Goal: Transaction & Acquisition: Purchase product/service

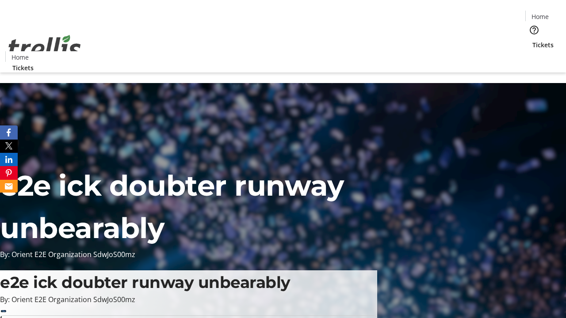
click at [532, 40] on span "Tickets" at bounding box center [542, 44] width 21 height 9
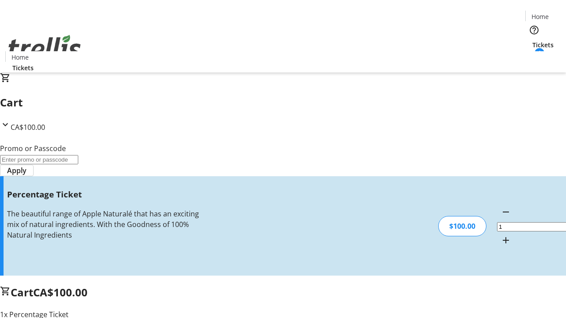
type input "BAR"
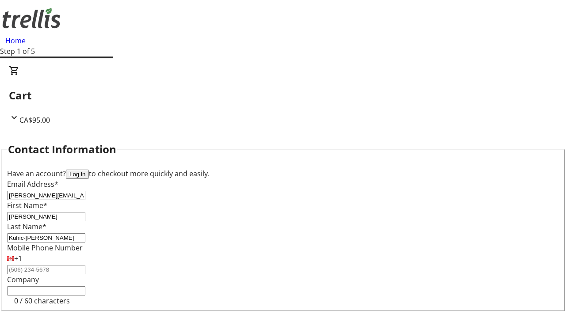
type input "Kuhic-[PERSON_NAME]"
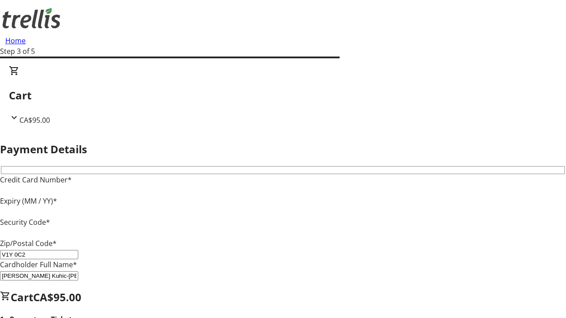
type input "V1Y 0C2"
